Goal: Information Seeking & Learning: Learn about a topic

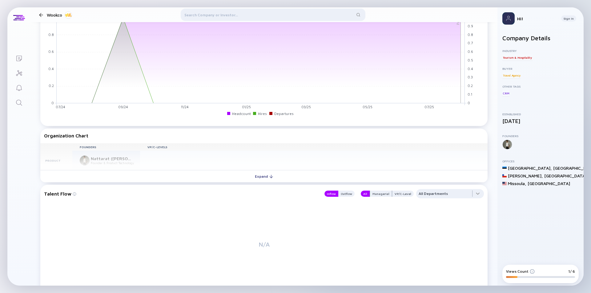
scroll to position [585, 0]
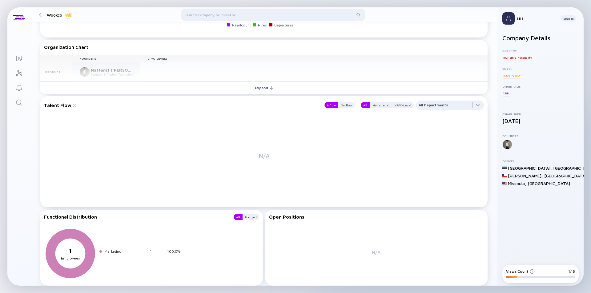
click at [87, 70] on div "Founders VP/C-Levels Product Nattarat (Guy) Klinkanha Founder & Product Technol…" at bounding box center [263, 68] width 447 height 27
click at [267, 91] on div "Expand" at bounding box center [264, 88] width 26 height 10
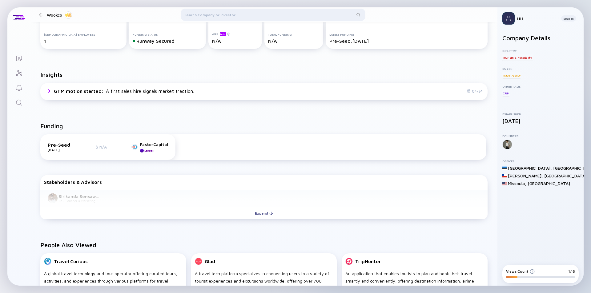
scroll to position [73, 0]
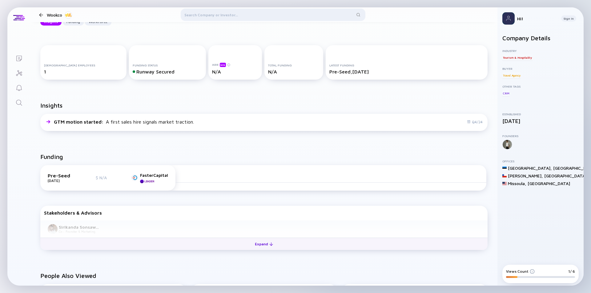
click at [248, 243] on button "Expand" at bounding box center [263, 244] width 447 height 12
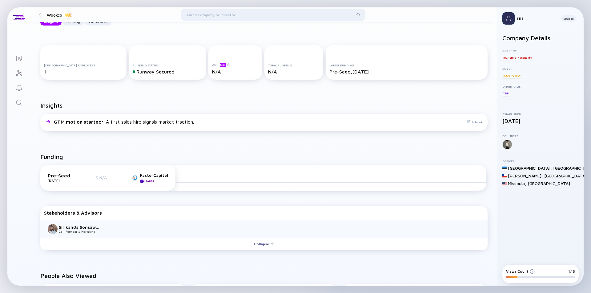
click at [97, 177] on div "$ N/A" at bounding box center [105, 177] width 18 height 5
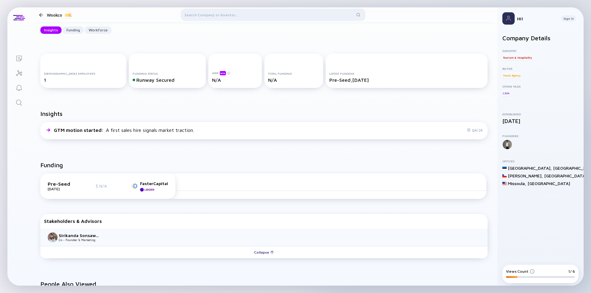
scroll to position [11, 0]
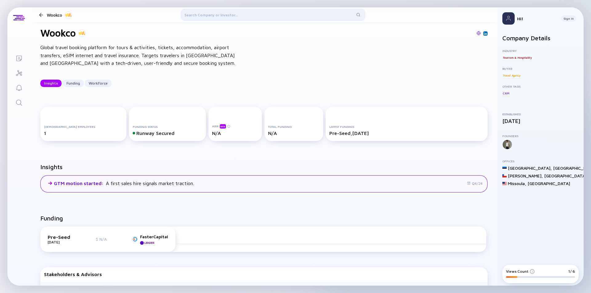
click at [63, 182] on span "GTM motion started :" at bounding box center [79, 184] width 51 height 6
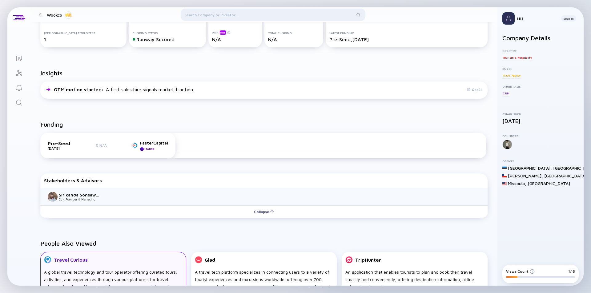
scroll to position [0, 0]
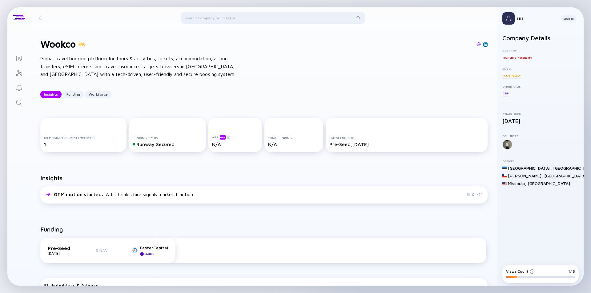
click at [103, 253] on div "$ N/A" at bounding box center [105, 250] width 18 height 5
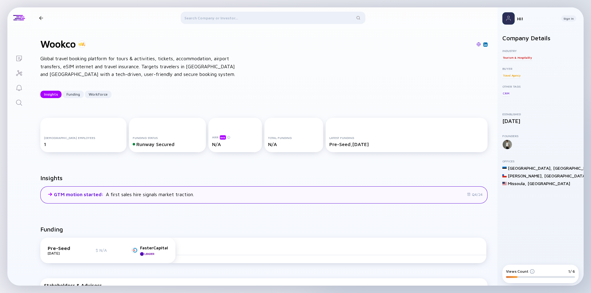
click at [50, 196] on icon at bounding box center [50, 194] width 10 height 10
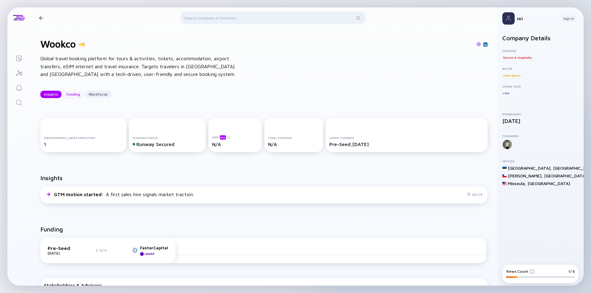
click at [81, 93] on div "Funding" at bounding box center [73, 95] width 21 height 10
click at [18, 55] on icon "Lists" at bounding box center [18, 58] width 7 height 7
